Goal: Task Accomplishment & Management: Manage account settings

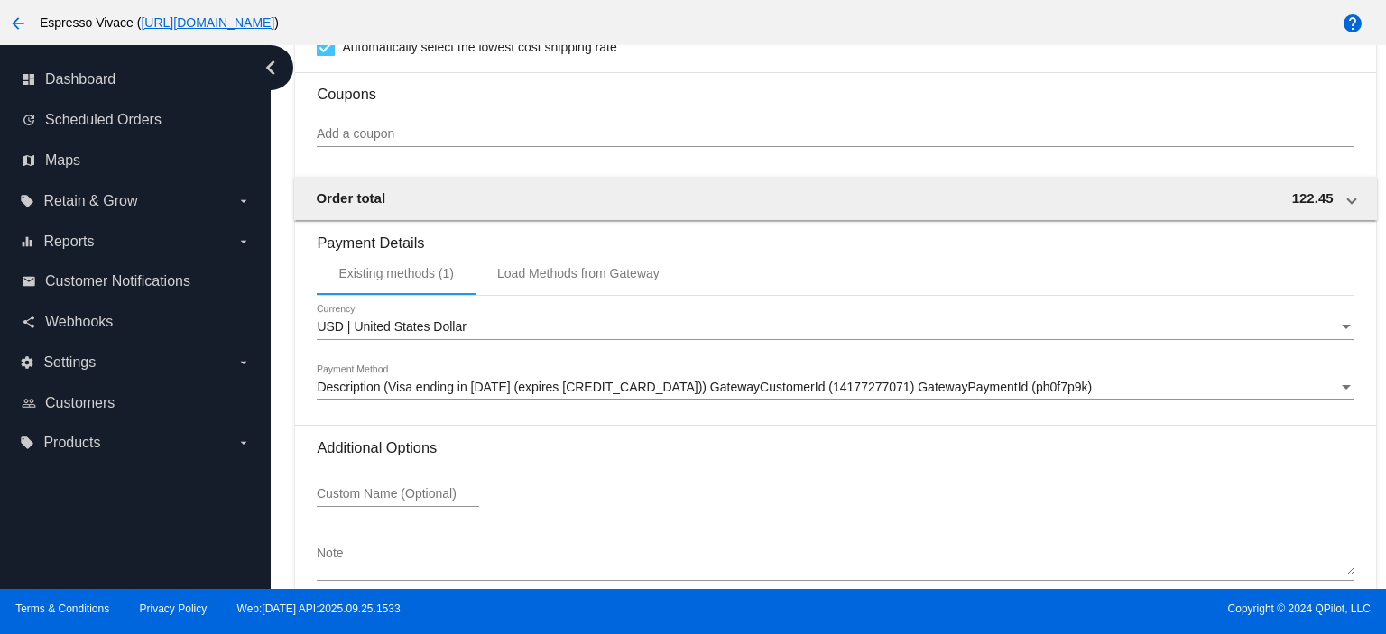
scroll to position [1745, 0]
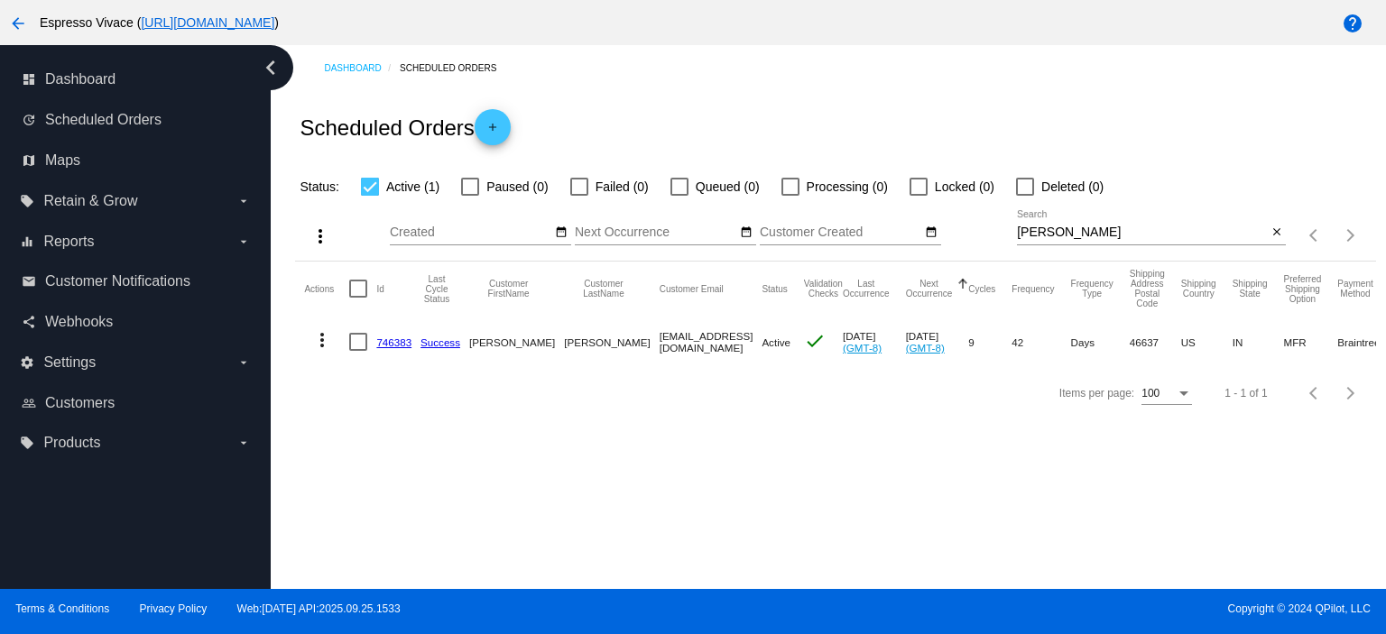
drag, startPoint x: 972, startPoint y: 231, endPoint x: 902, endPoint y: 220, distance: 70.3
click at [902, 220] on div "more_vert Sep Jan Feb Mar Apr 1" at bounding box center [835, 230] width 1080 height 64
paste input "reessteven919@gmail.com"
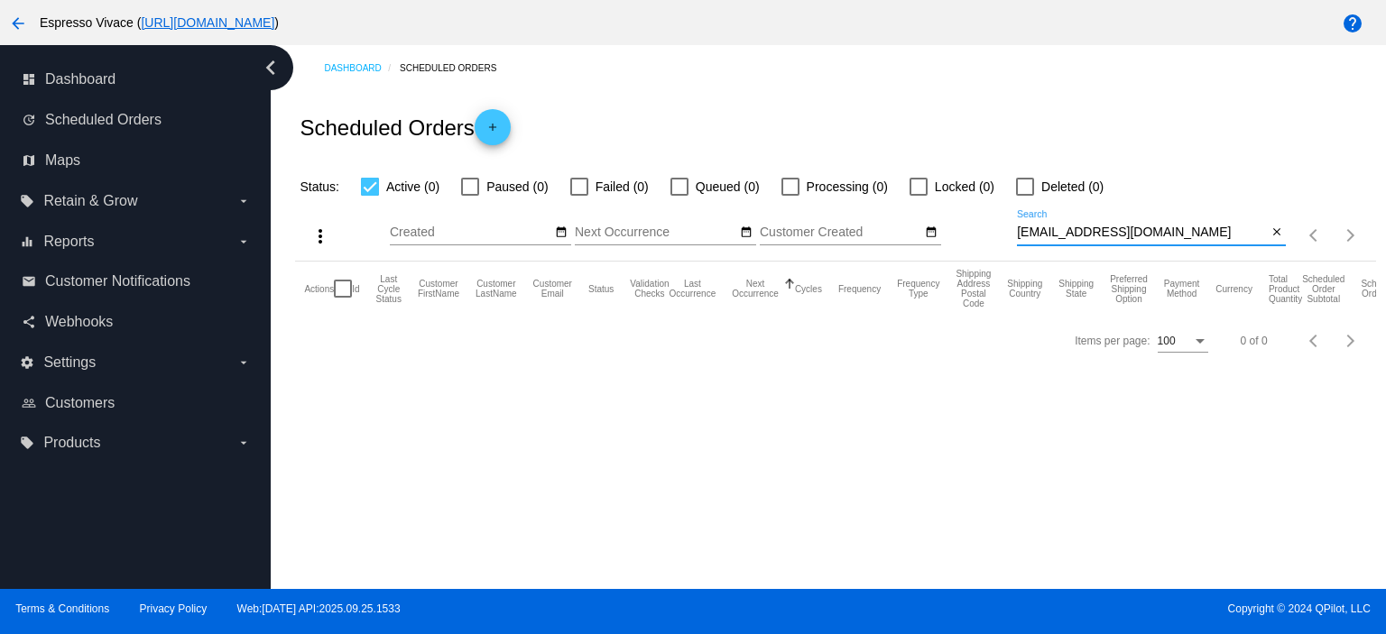
drag, startPoint x: 1213, startPoint y: 234, endPoint x: 991, endPoint y: 233, distance: 222.0
click at [991, 233] on div "more_vert Sep Jan Feb Mar Apr 1" at bounding box center [835, 230] width 1080 height 64
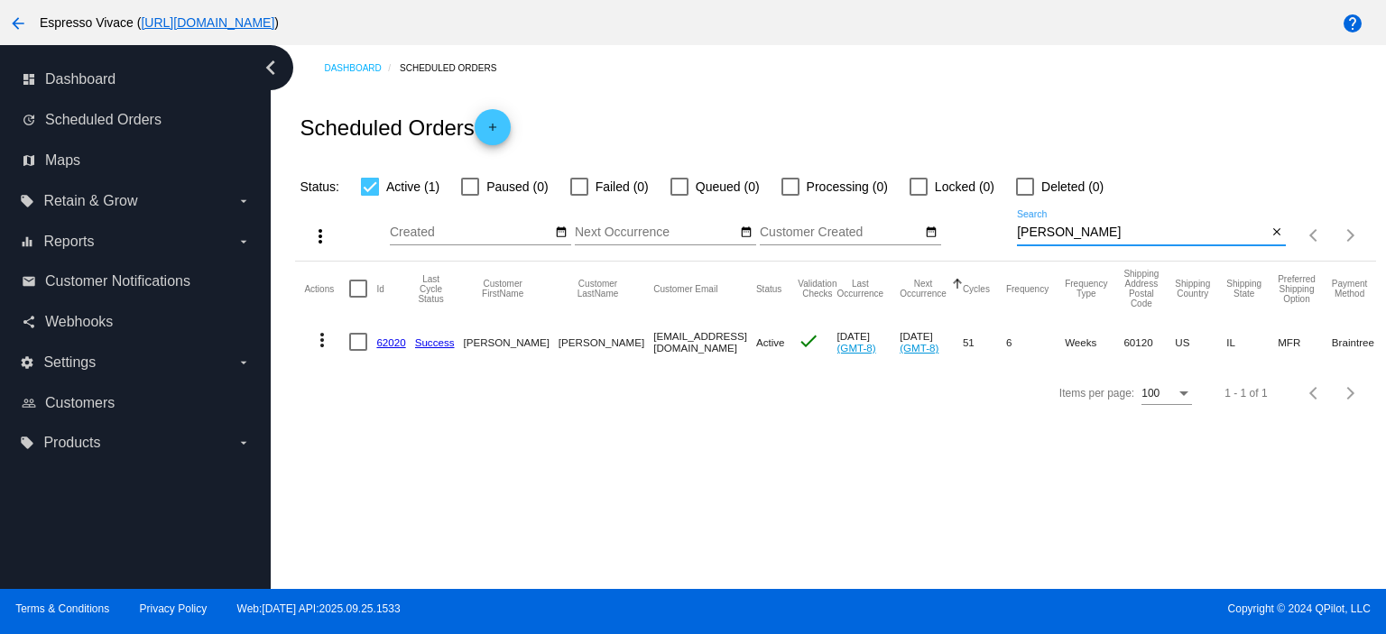
type input "[PERSON_NAME]"
click at [378, 339] on link "62020" at bounding box center [390, 343] width 29 height 12
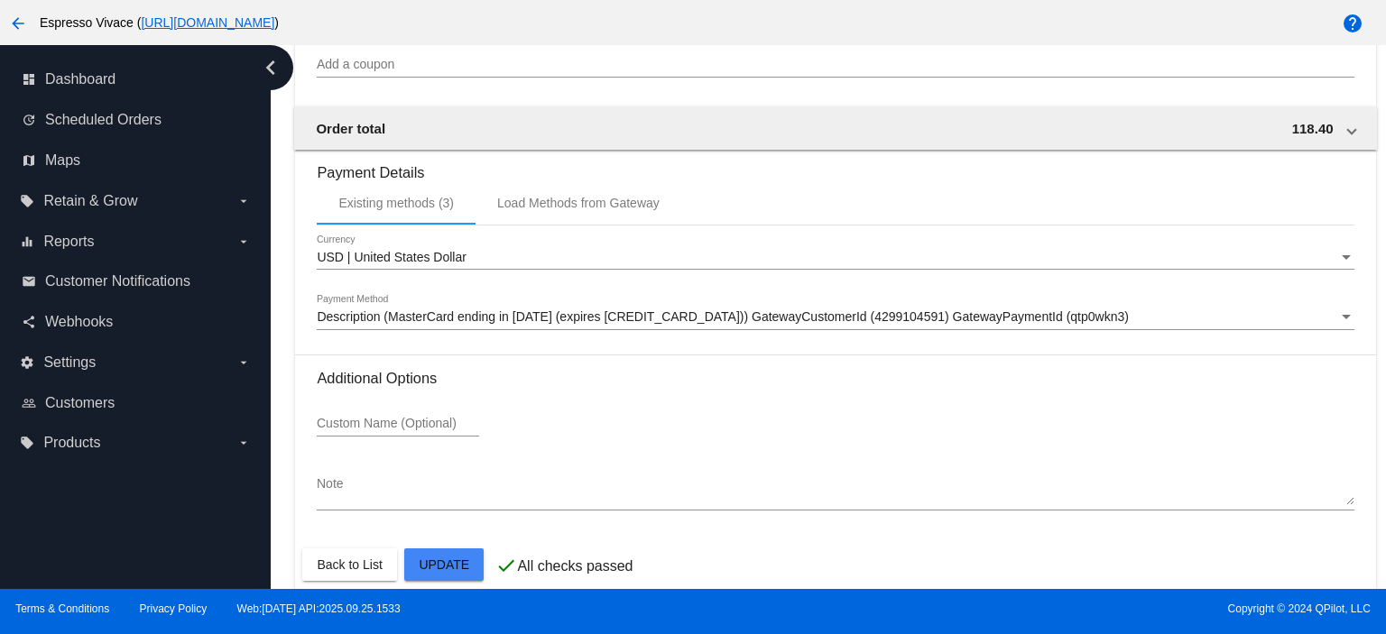
scroll to position [1694, 0]
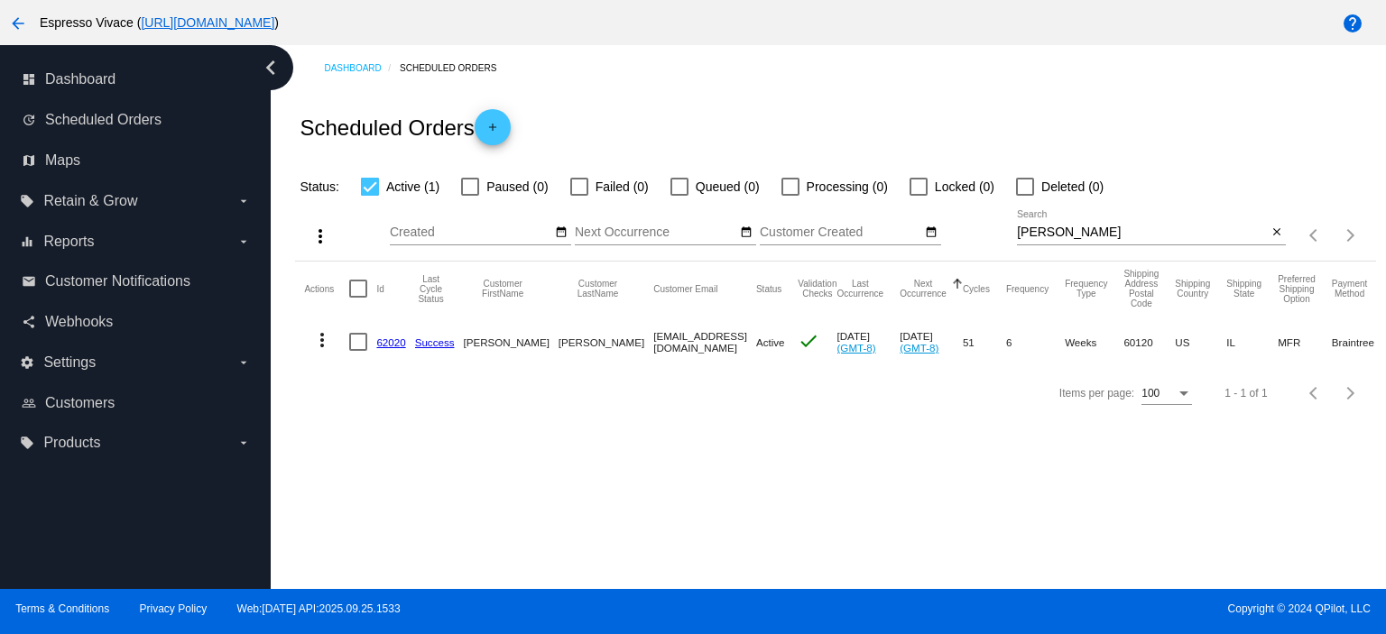
click at [400, 343] on link "62020" at bounding box center [390, 343] width 29 height 12
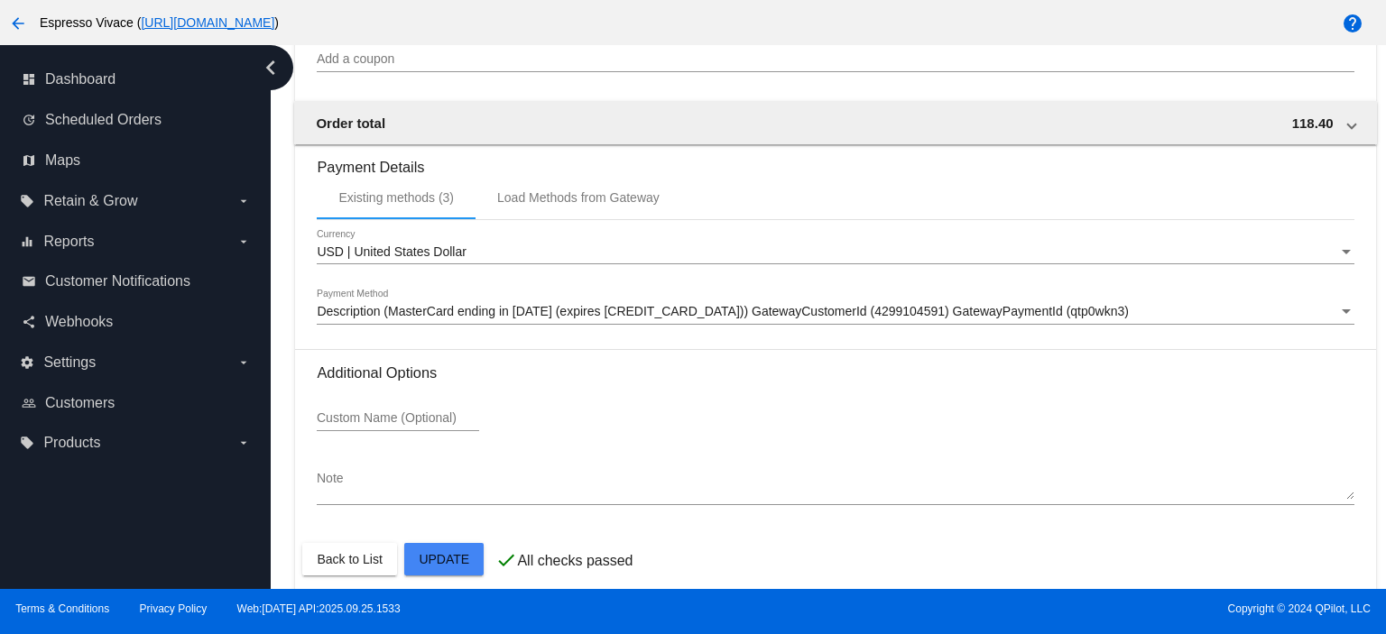
scroll to position [1694, 0]
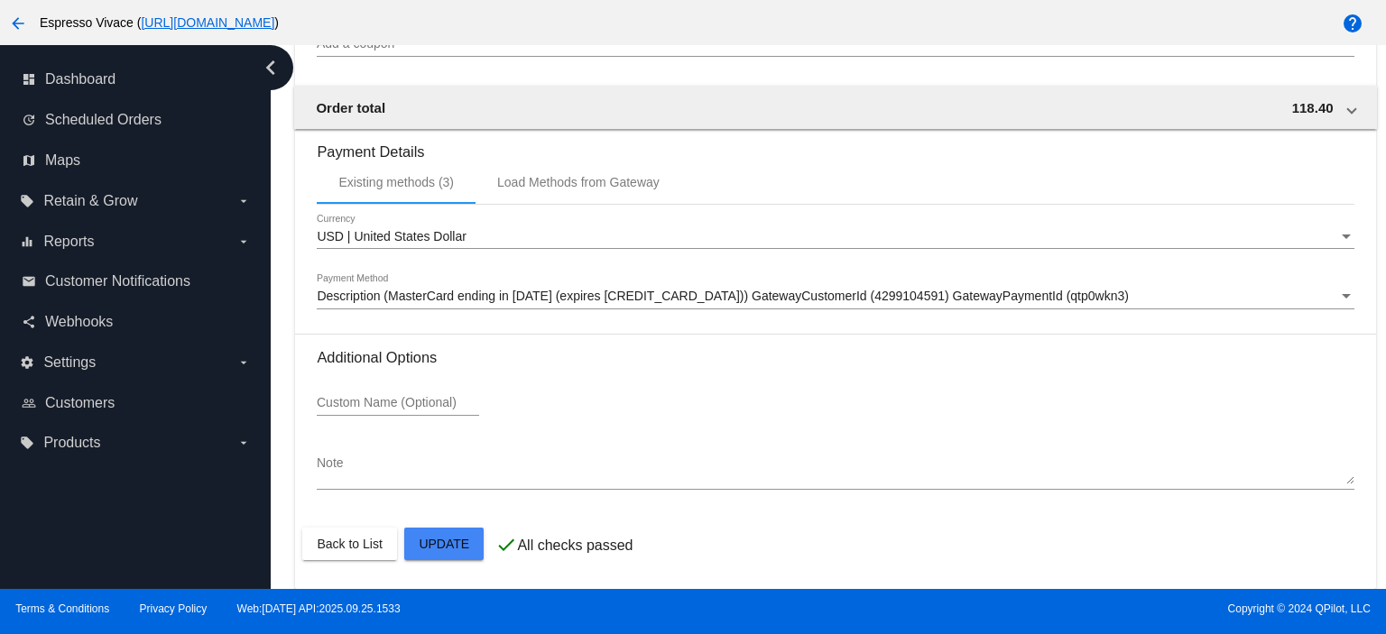
click at [354, 527] on mat-card-actions "Back to List Update" at bounding box center [835, 544] width 1066 height 47
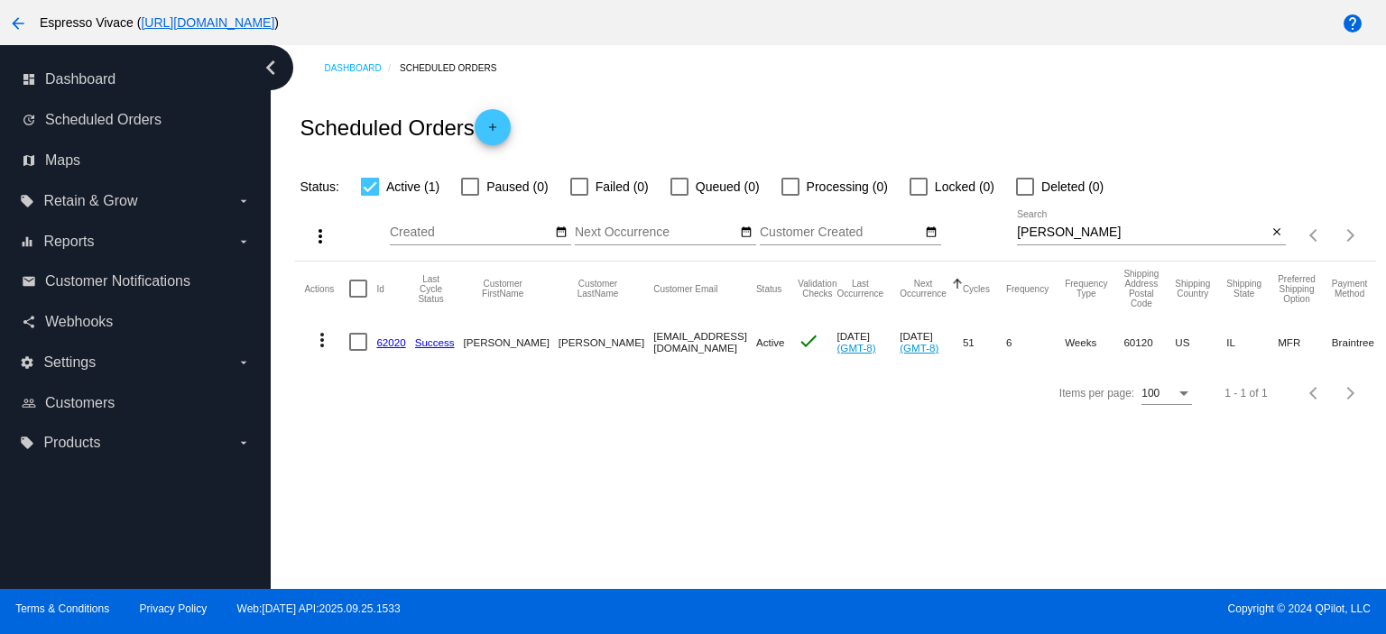
click at [319, 337] on mat-icon "more_vert" at bounding box center [322, 340] width 22 height 22
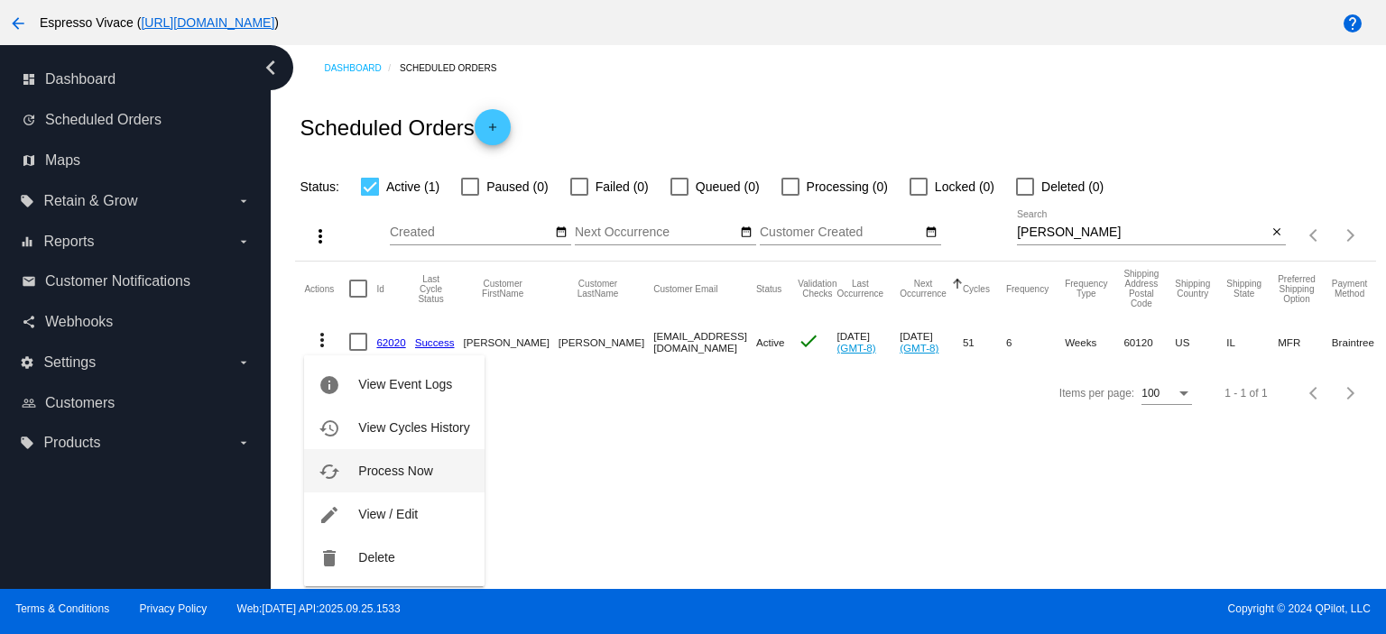
click at [419, 469] on span "Process Now" at bounding box center [395, 471] width 74 height 14
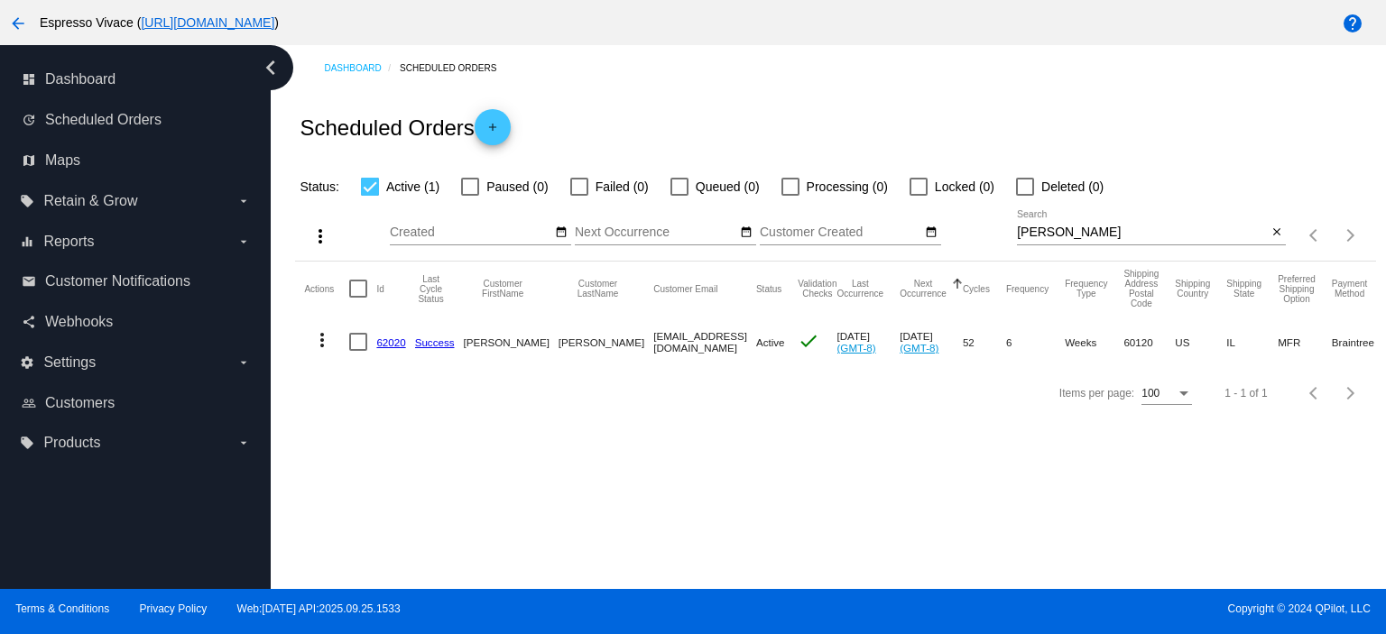
click at [396, 339] on link "62020" at bounding box center [390, 343] width 29 height 12
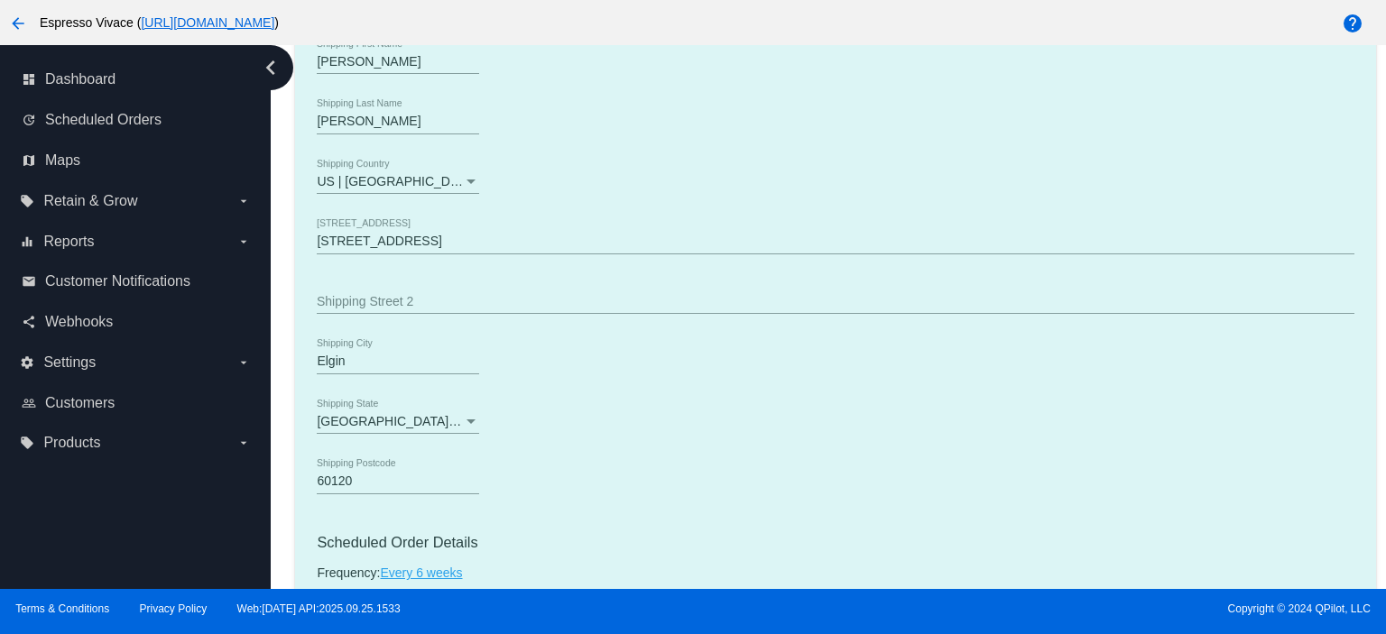
scroll to position [812, 0]
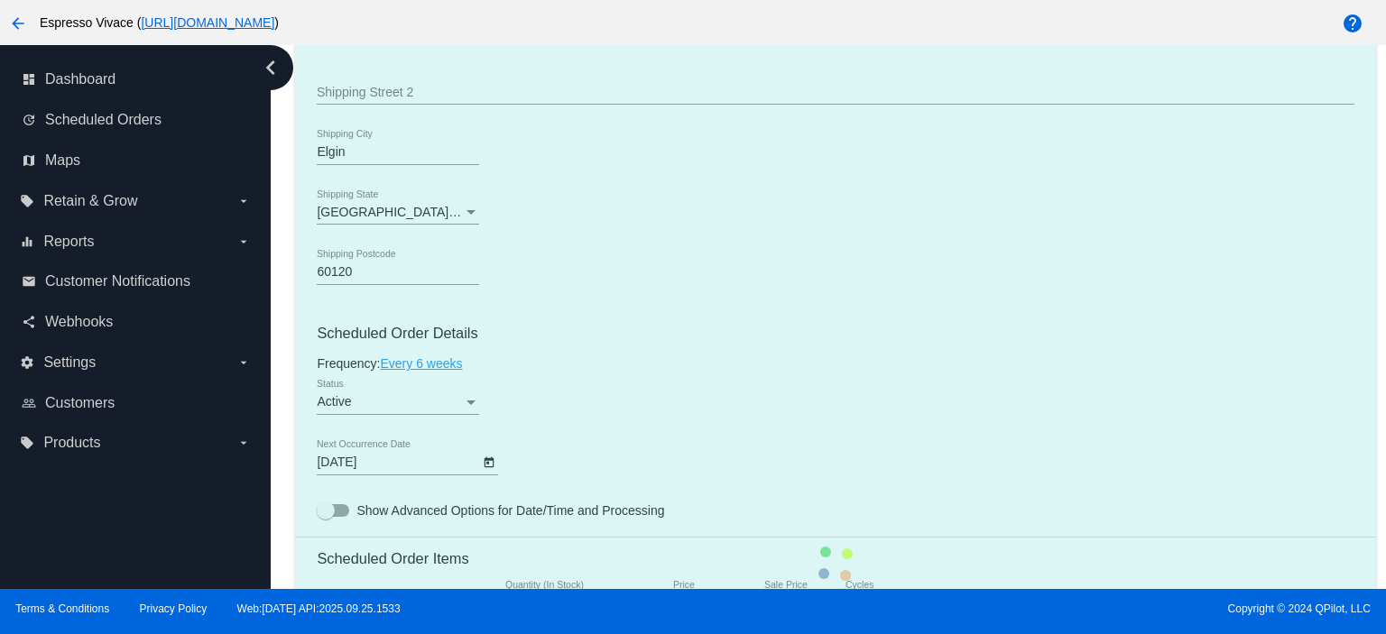
click at [412, 464] on mat-card "Customer 188308: [PERSON_NAME] [EMAIL_ADDRESS][DOMAIN_NAME] Customer Shipping E…" at bounding box center [835, 564] width 1080 height 1805
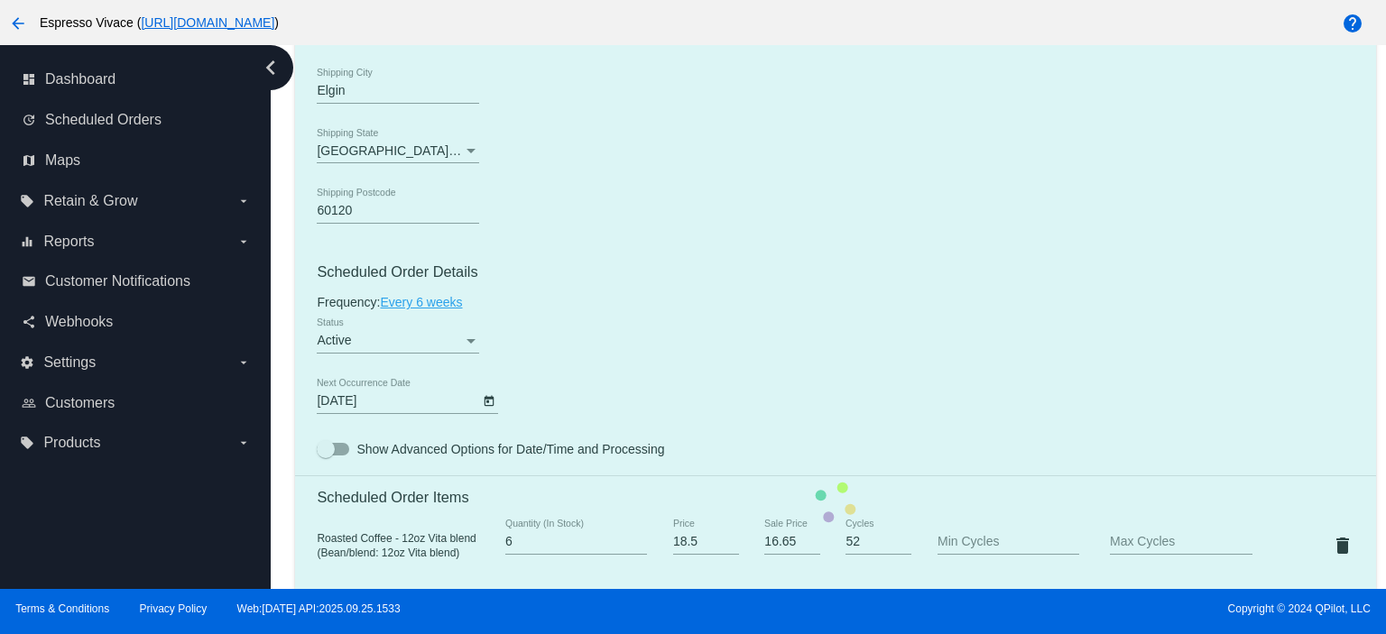
scroll to position [902, 0]
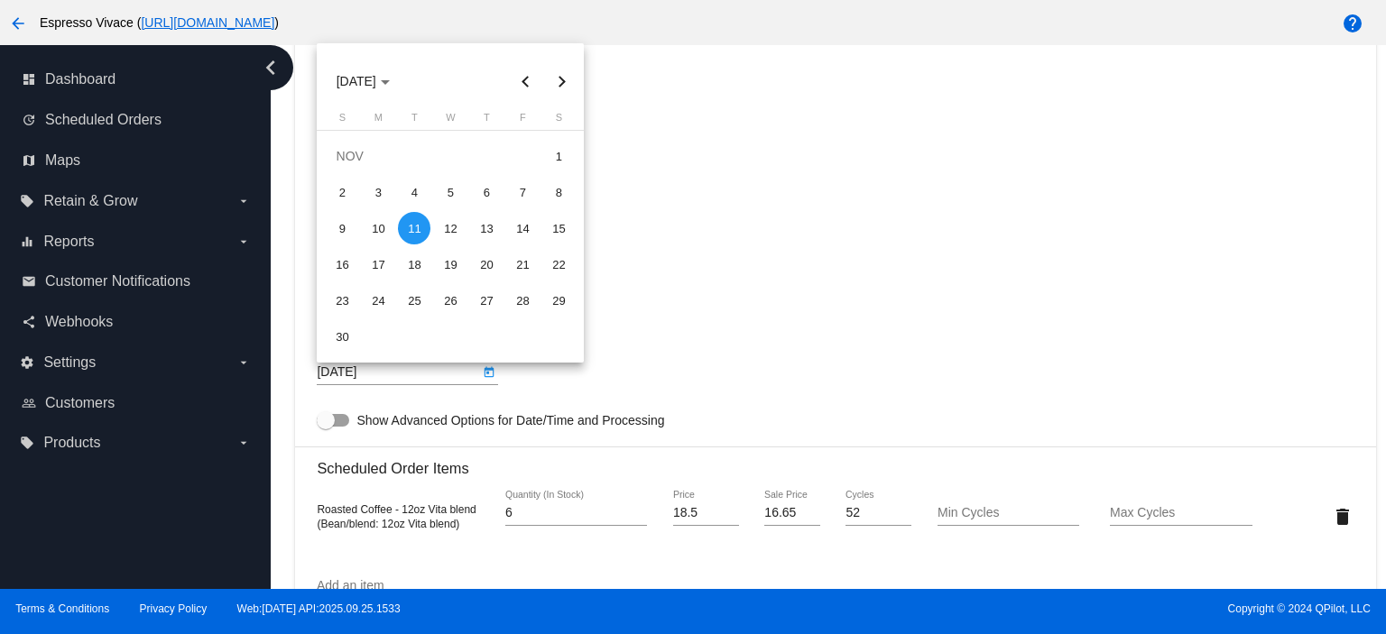
click at [409, 377] on body "arrow_back Espresso Vivace ( [URL][DOMAIN_NAME] ) help dashboard Dashboard upda…" at bounding box center [693, 317] width 1386 height 634
click at [415, 225] on div "11" at bounding box center [414, 228] width 32 height 32
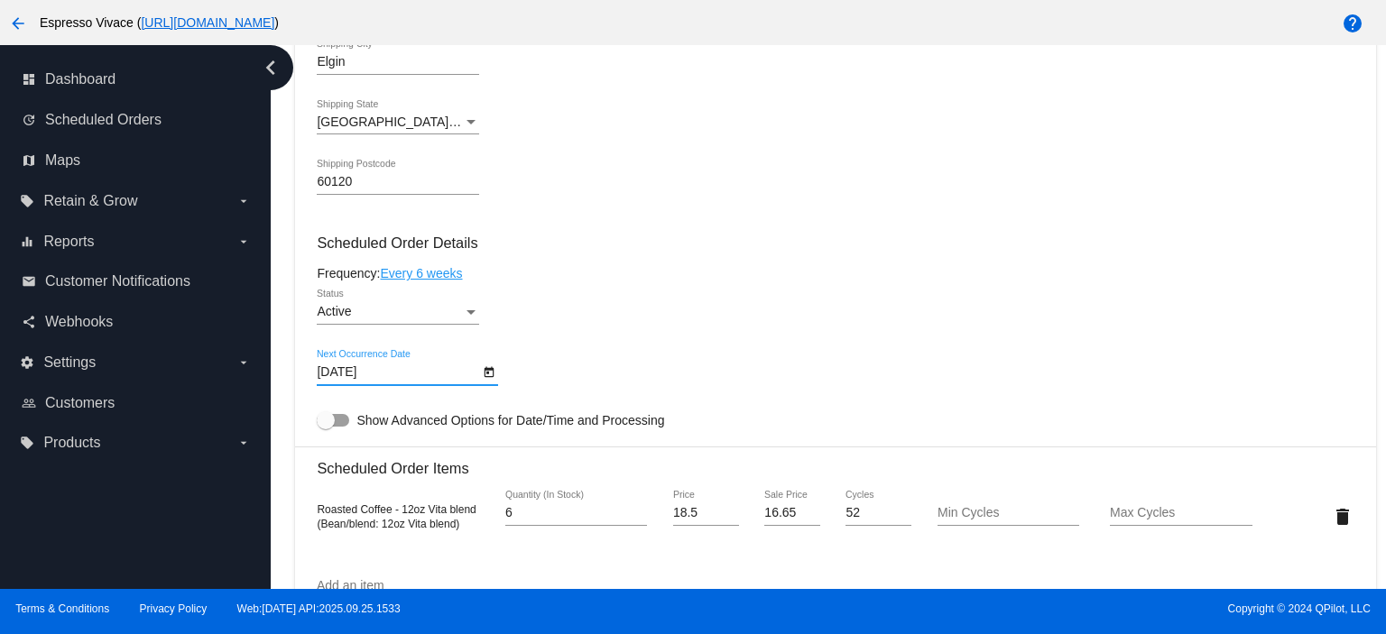
click at [461, 383] on div "[DATE] Next Occurrence Date" at bounding box center [398, 367] width 162 height 35
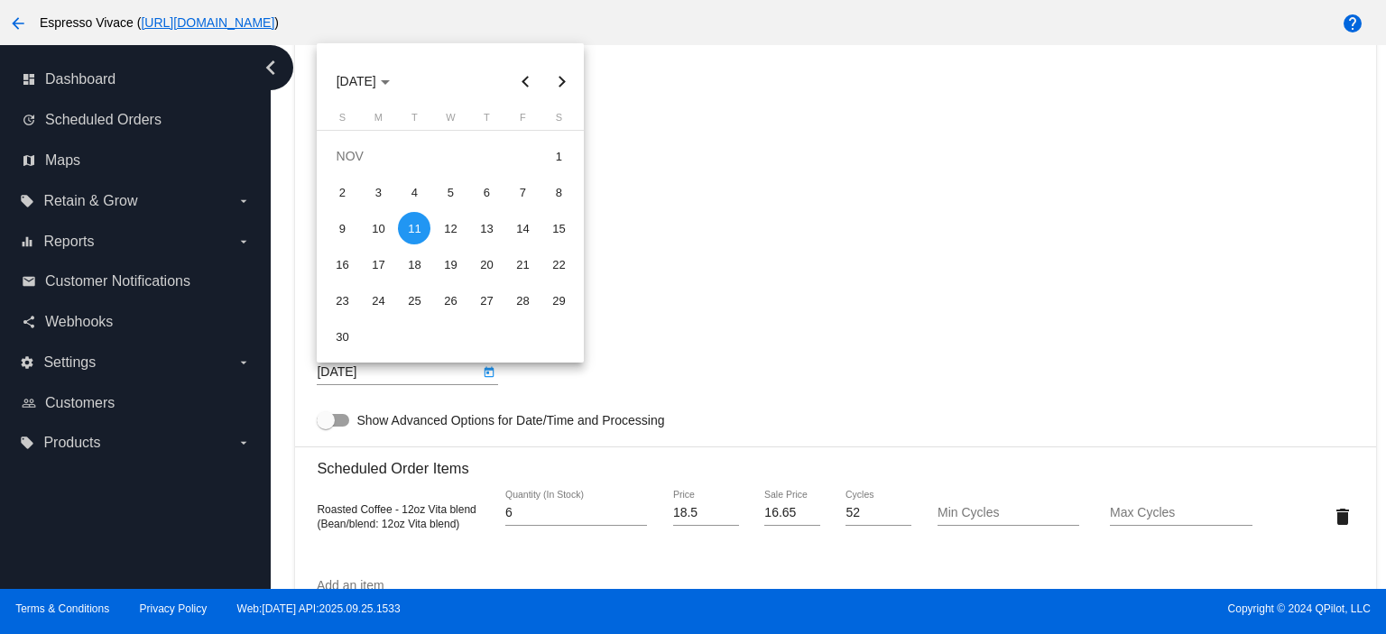
click at [416, 227] on div "11" at bounding box center [414, 228] width 32 height 32
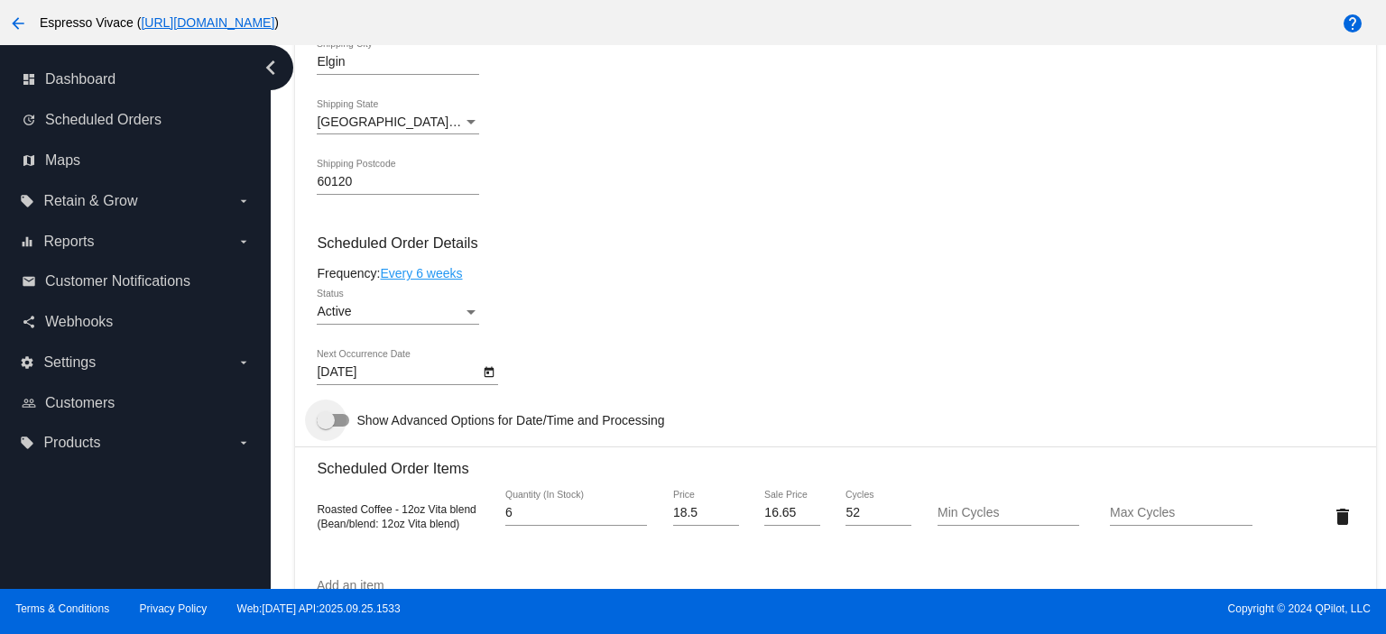
click at [328, 429] on div at bounding box center [326, 420] width 18 height 18
click at [326, 428] on input "Show Advanced Options for Date/Time and Processing" at bounding box center [325, 427] width 1 height 1
checkbox input "true"
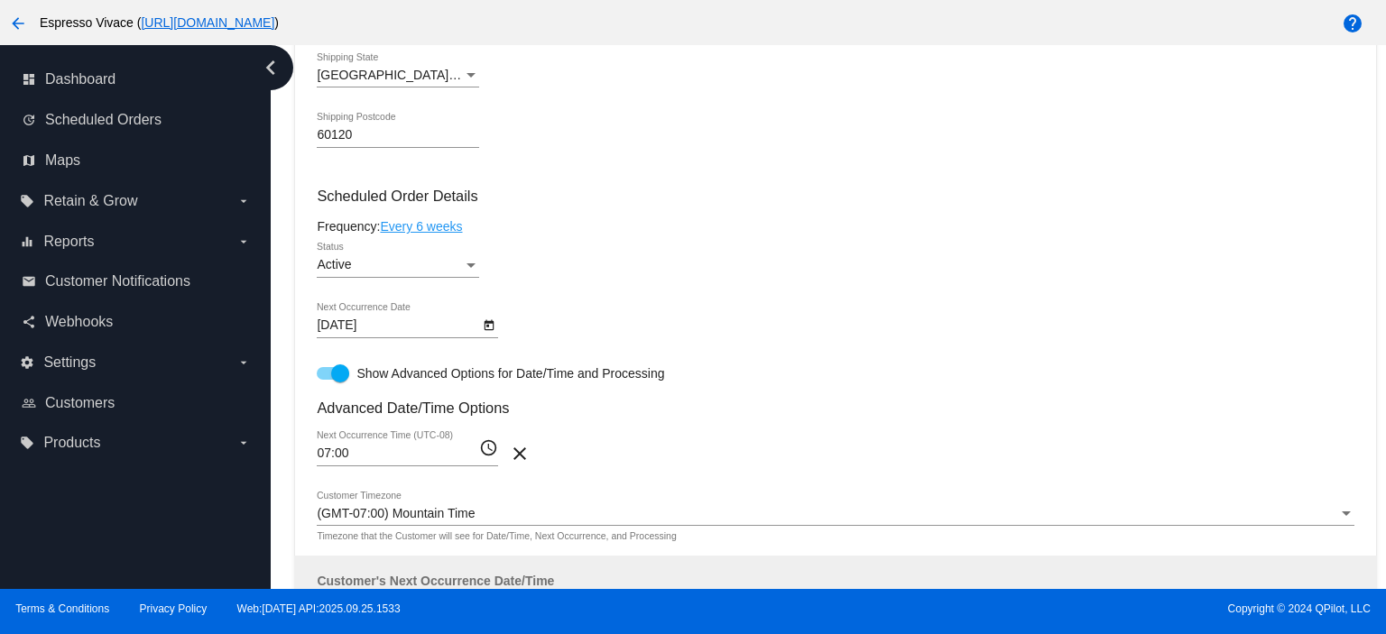
scroll to position [1083, 0]
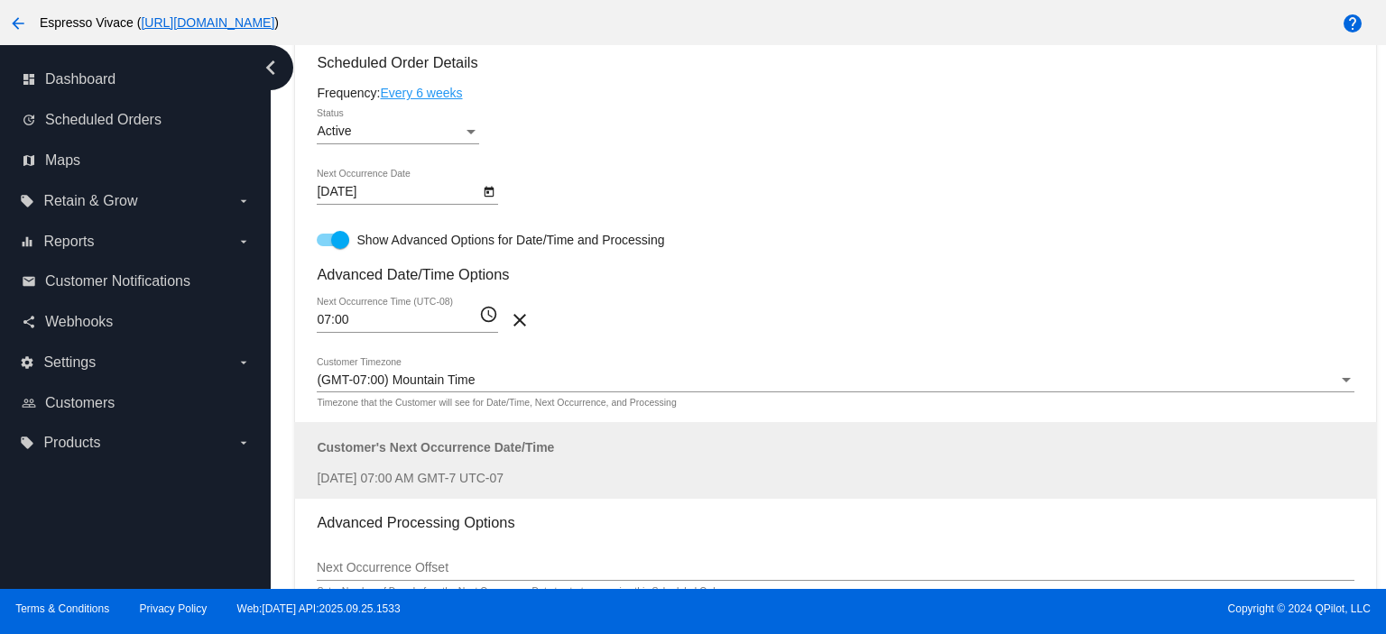
click at [387, 321] on input "07:00" at bounding box center [398, 320] width 162 height 14
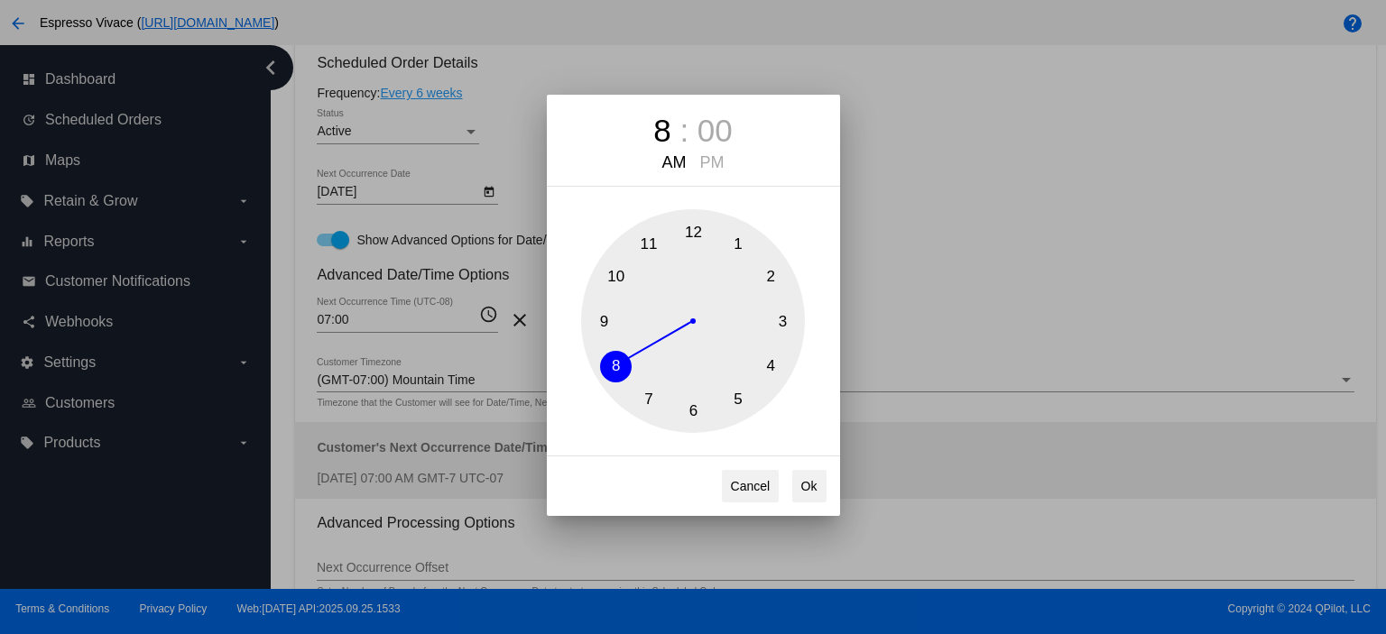
click at [618, 360] on button "8" at bounding box center [616, 367] width 32 height 32
click at [812, 492] on button "Ok" at bounding box center [809, 486] width 34 height 32
type input "08:00"
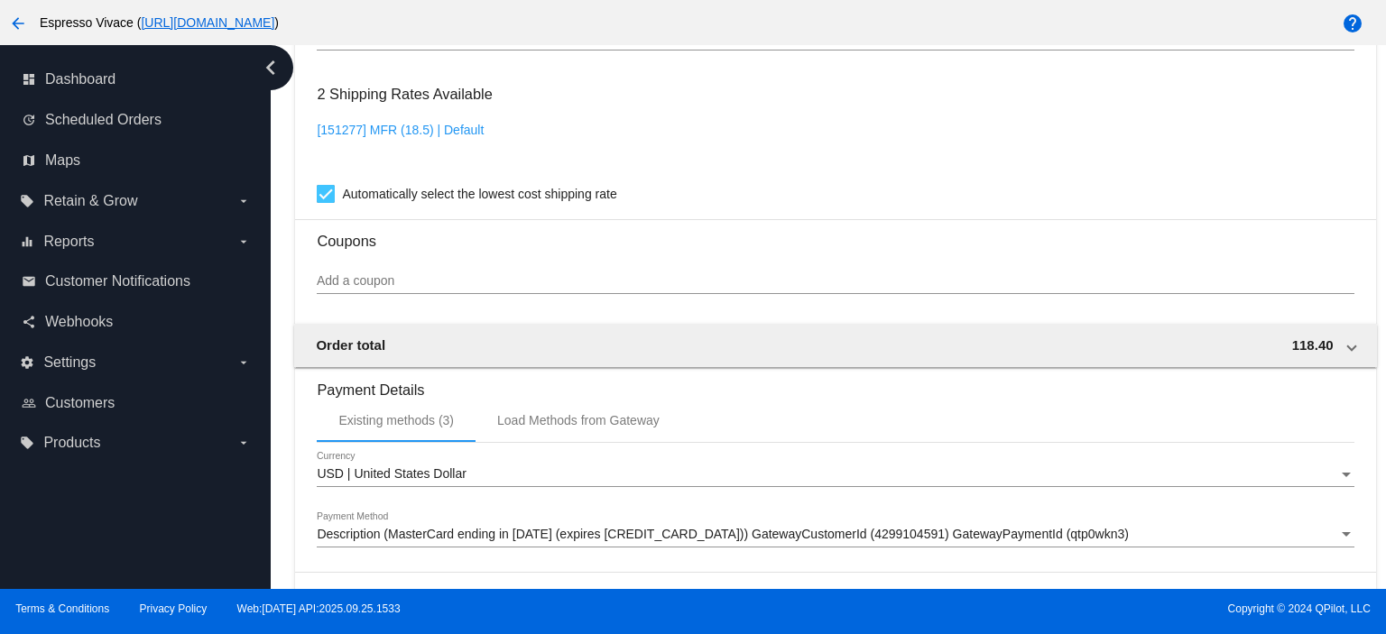
scroll to position [2102, 0]
